Goal: Complete application form

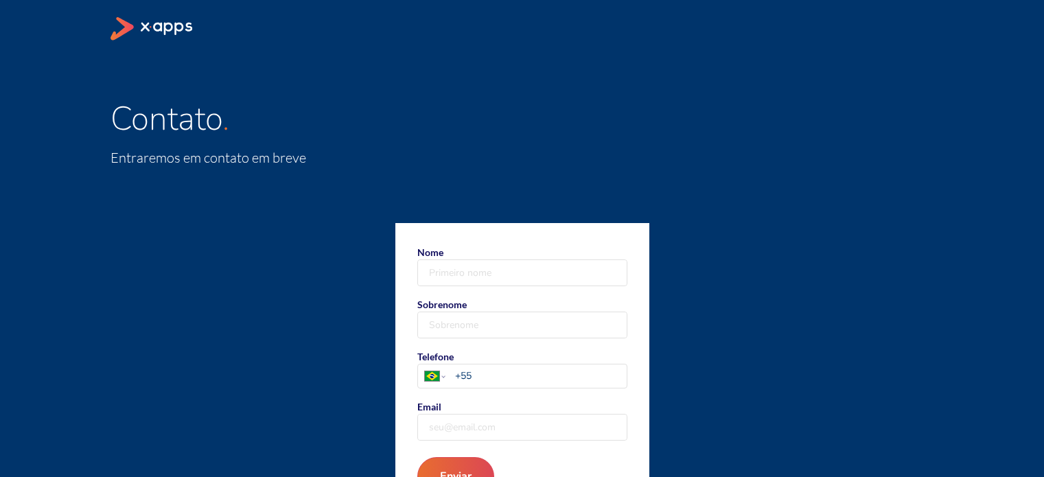
click at [545, 277] on input "Nome" at bounding box center [522, 272] width 209 height 25
type input "[PERSON_NAME]"
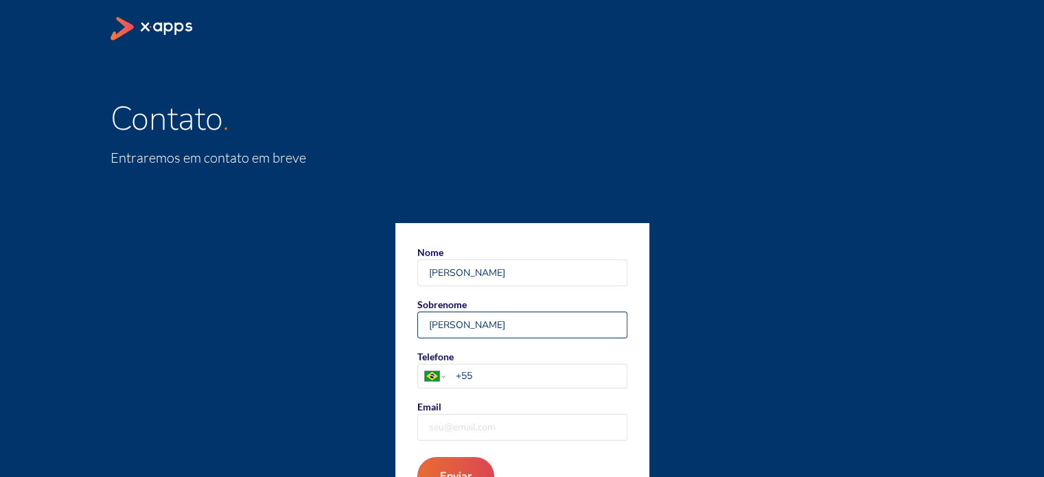
type input "[PERSON_NAME]"
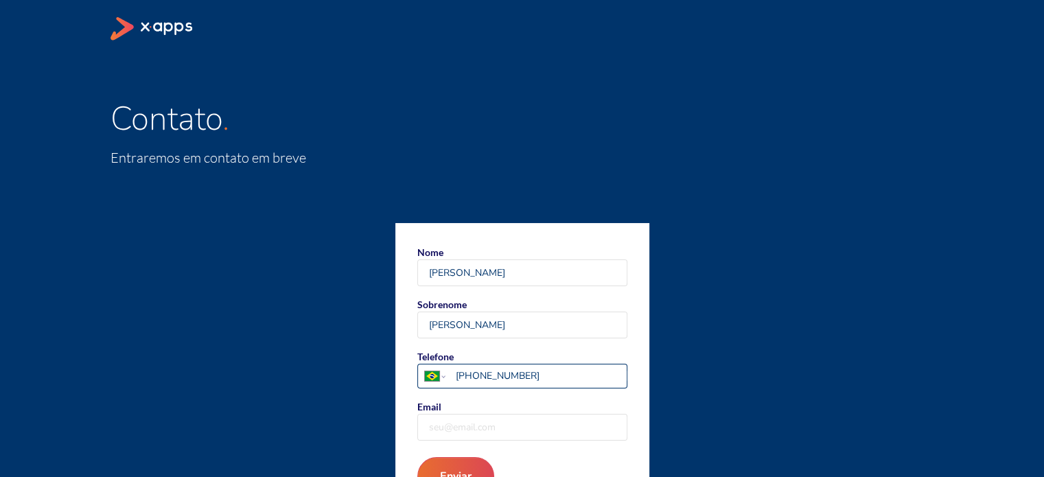
type input "[PHONE_NUMBER]"
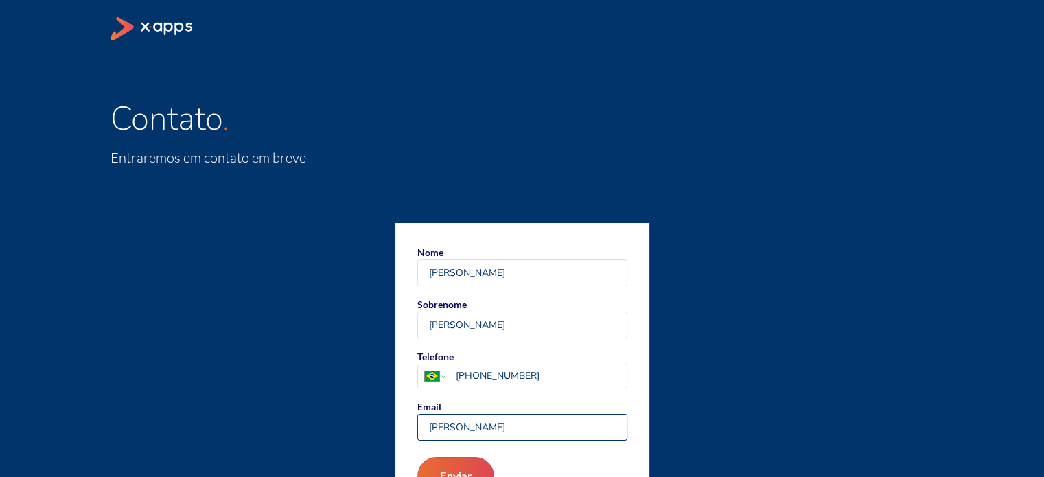
type input "[PERSON_NAME][DOMAIN_NAME][EMAIL_ADDRESS][PERSON_NAME][DOMAIN_NAME]"
click at [470, 461] on button "Enviar" at bounding box center [455, 476] width 82 height 41
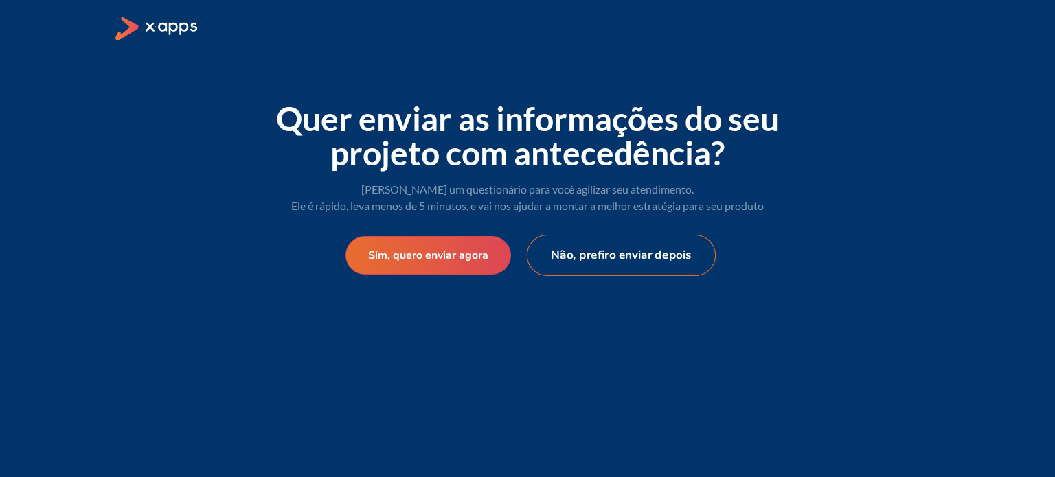
click at [629, 264] on button "Não, prefiro enviar depois" at bounding box center [622, 255] width 190 height 41
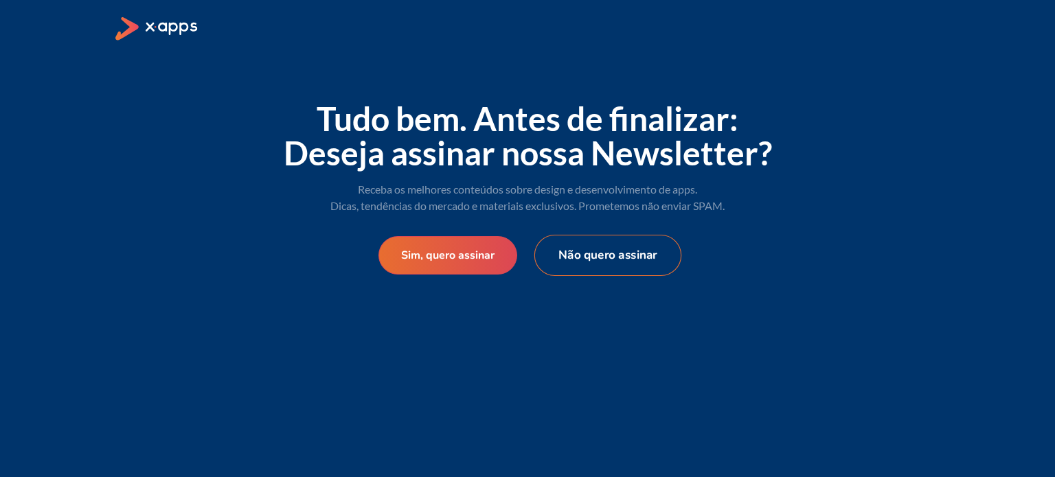
click at [627, 251] on button "Não quero assinar" at bounding box center [607, 255] width 147 height 41
